Goal: Navigation & Orientation: Understand site structure

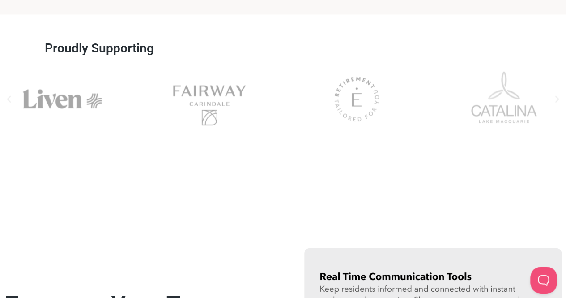
scroll to position [787, 0]
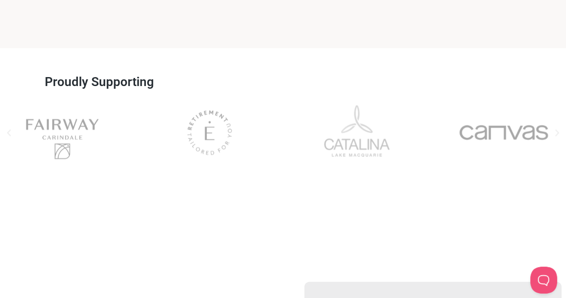
click at [562, 139] on div "Canvas" at bounding box center [504, 132] width 125 height 72
click at [557, 134] on icon "Next slide" at bounding box center [558, 132] width 4 height 7
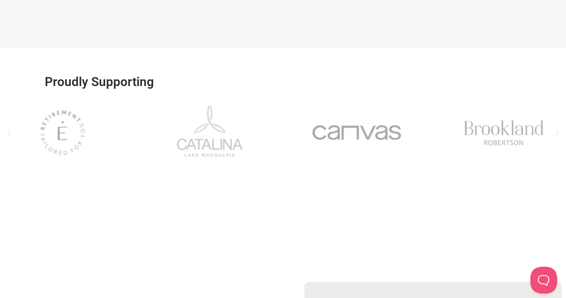
click at [557, 134] on icon "Next slide" at bounding box center [558, 132] width 4 height 7
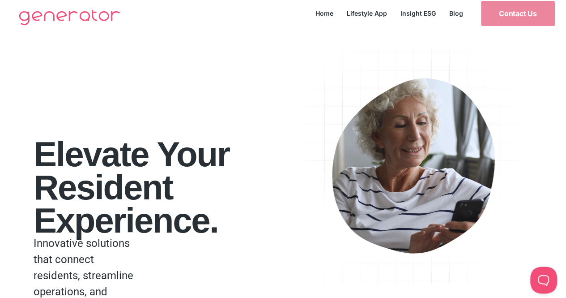
scroll to position [0, 0]
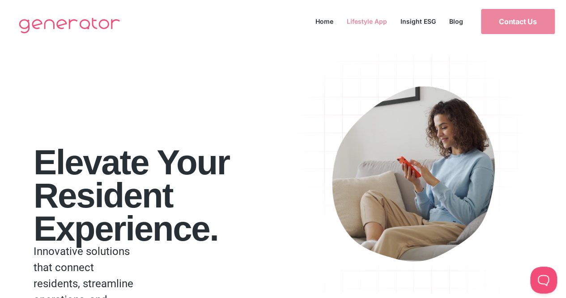
click at [367, 22] on link "Lifestyle App" at bounding box center [367, 21] width 54 height 12
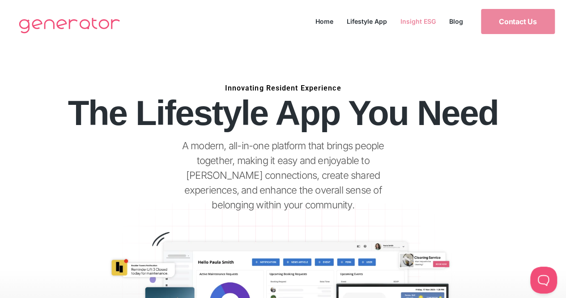
click at [409, 20] on link "Insight ESG" at bounding box center [418, 21] width 49 height 12
